Goal: Transaction & Acquisition: Purchase product/service

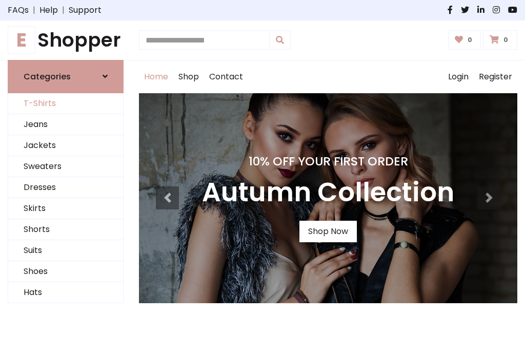
click at [66, 104] on link "T-Shirts" at bounding box center [65, 103] width 115 height 21
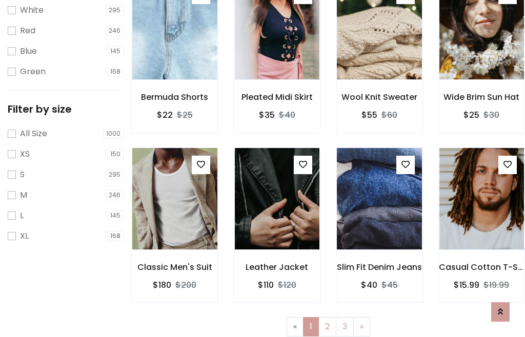
scroll to position [18, 0]
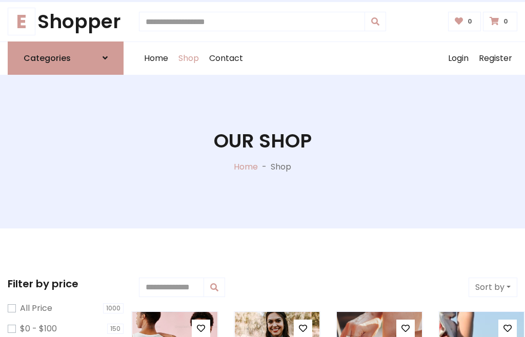
click at [262, 151] on h1 "Our Shop" at bounding box center [263, 141] width 98 height 23
click at [328, 58] on div "Home Shop Contact Log out Login Register" at bounding box center [328, 58] width 378 height 33
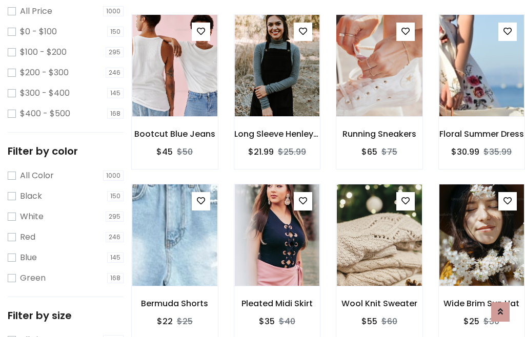
click at [379, 84] on img at bounding box center [379, 66] width 102 height 246
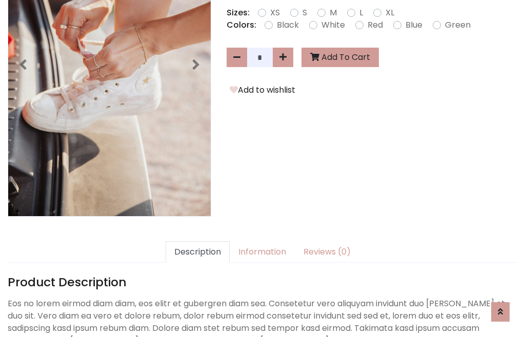
scroll to position [251, 0]
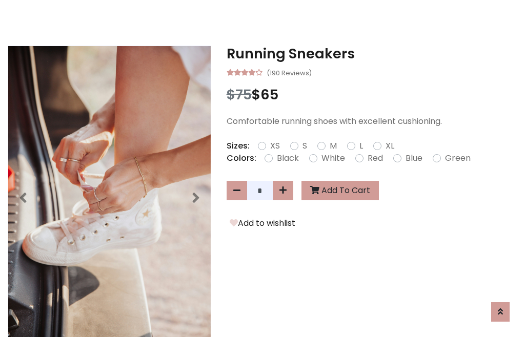
click at [372, 53] on h3 "Running Sneakers" at bounding box center [372, 54] width 291 height 16
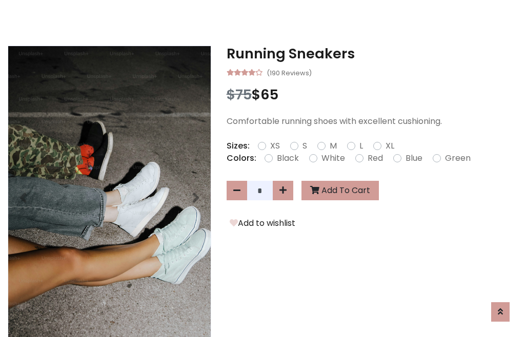
click at [372, 53] on h3 "Running Sneakers" at bounding box center [372, 54] width 291 height 16
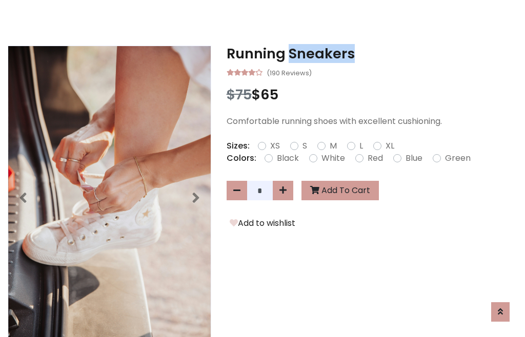
click at [372, 53] on h3 "Running Sneakers" at bounding box center [372, 54] width 291 height 16
